Goal: Transaction & Acquisition: Purchase product/service

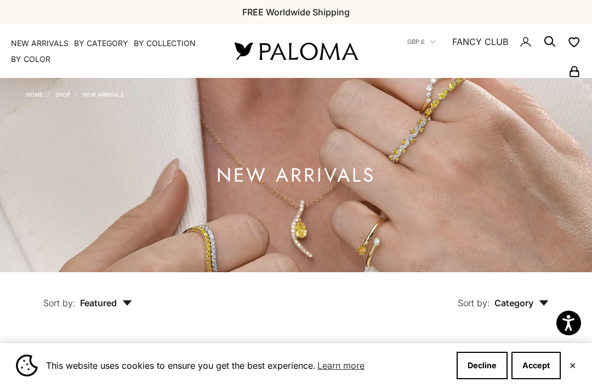
click at [477, 365] on button "Decline" at bounding box center [482, 365] width 51 height 27
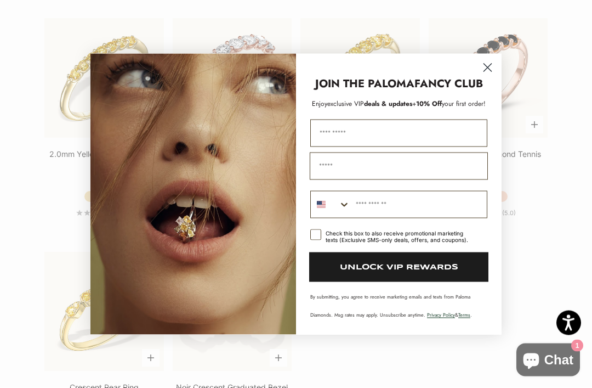
scroll to position [1493, 0]
click at [487, 76] on circle "Close dialog" at bounding box center [488, 67] width 18 height 18
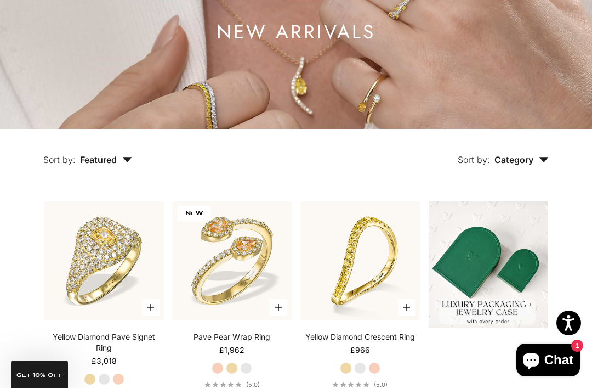
scroll to position [0, 0]
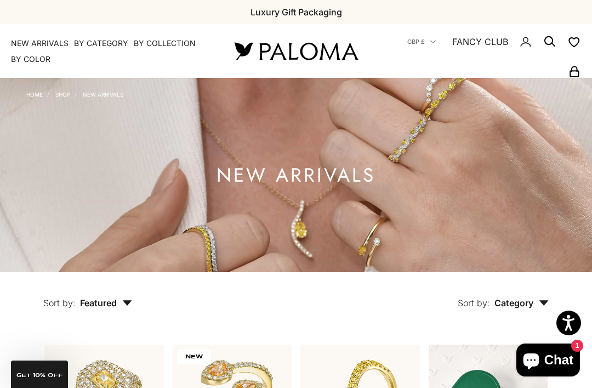
click at [63, 97] on link "Shop" at bounding box center [62, 94] width 15 height 7
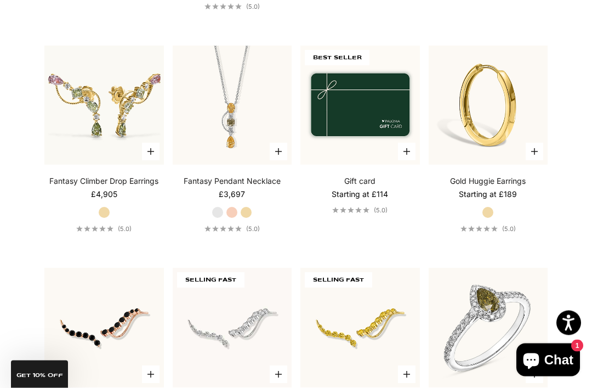
scroll to position [3922, 0]
click at [466, 185] on link "Gold Huggie Earrings" at bounding box center [488, 180] width 76 height 11
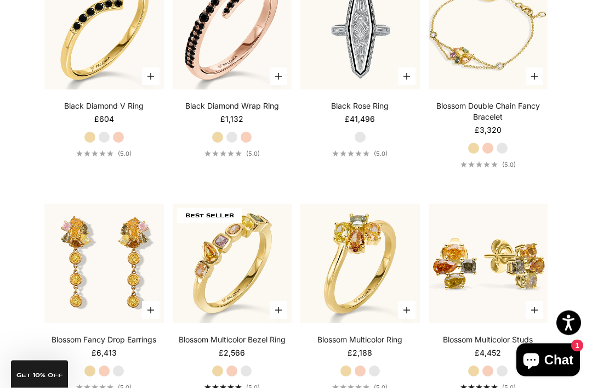
scroll to position [2139, 0]
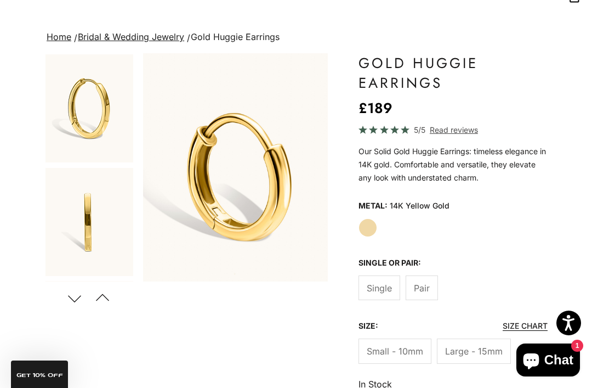
scroll to position [75, 0]
click at [109, 305] on button "Previous" at bounding box center [102, 297] width 25 height 25
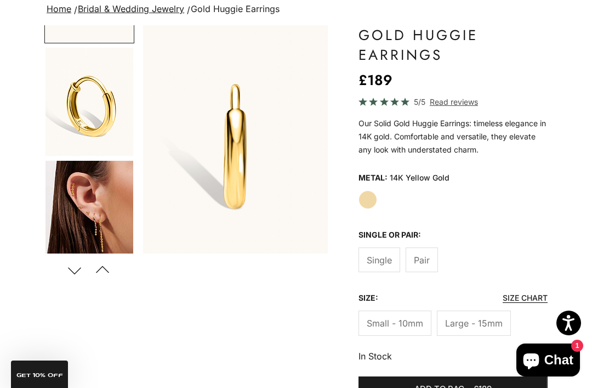
scroll to position [658, 0]
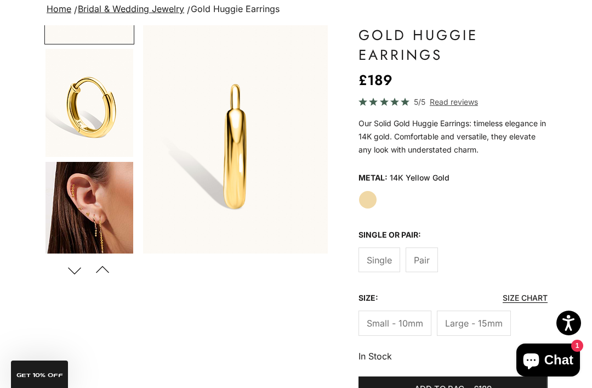
click at [80, 200] on img "Go to item 8" at bounding box center [90, 216] width 88 height 109
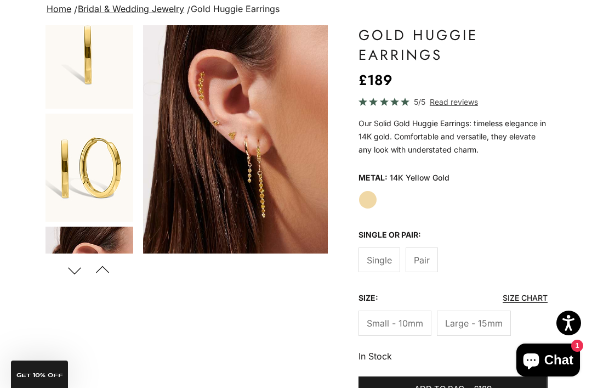
scroll to position [132, 0]
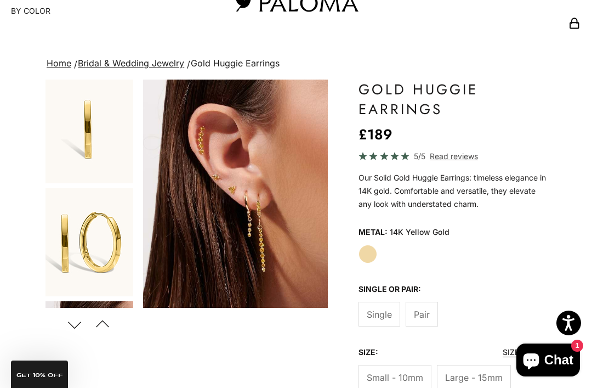
click at [58, 148] on img "Go to item 2" at bounding box center [90, 129] width 88 height 108
